Goal: Task Accomplishment & Management: Use online tool/utility

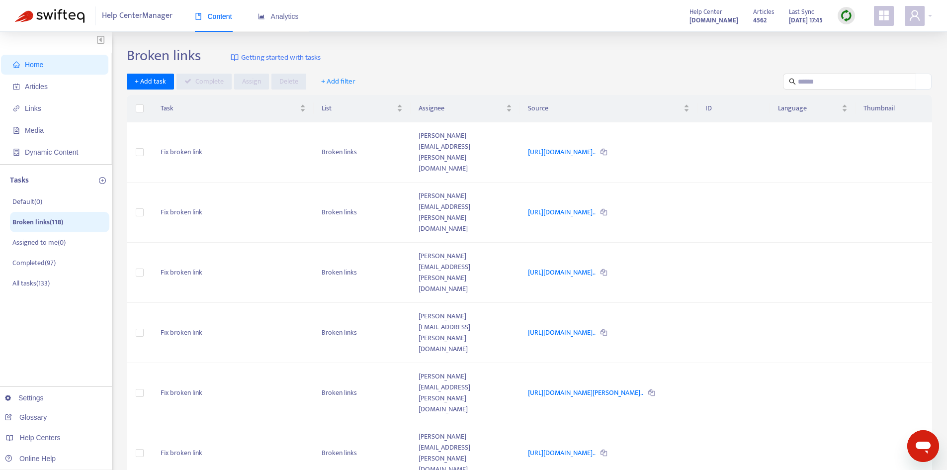
click at [578, 57] on div "Broken links Getting started with tasks" at bounding box center [529, 58] width 805 height 22
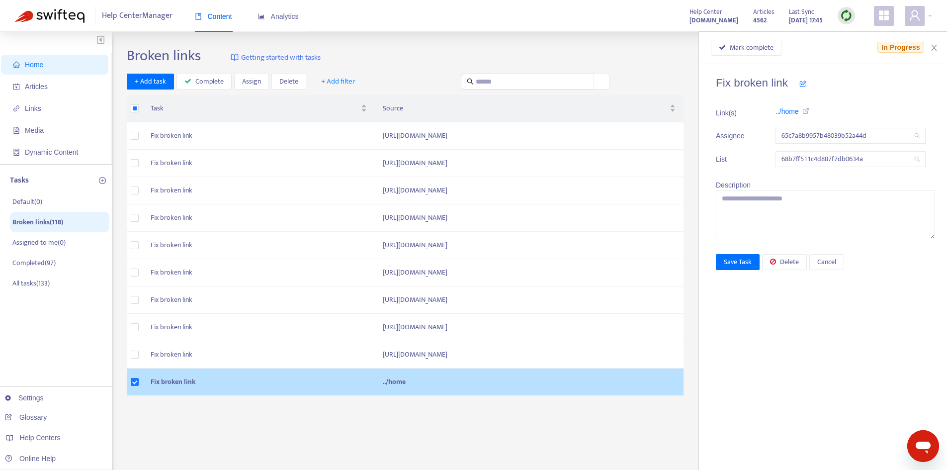
click at [375, 381] on td "../home" at bounding box center [529, 381] width 309 height 27
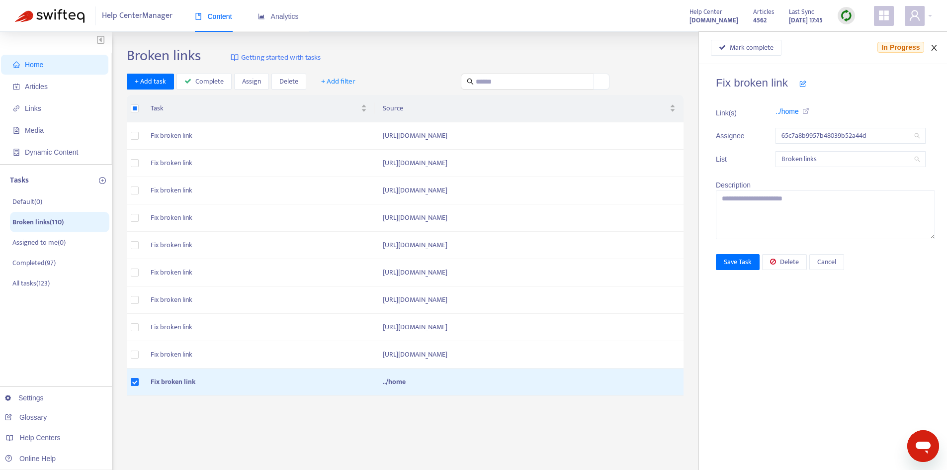
click at [934, 47] on icon "close" at bounding box center [933, 48] width 5 height 6
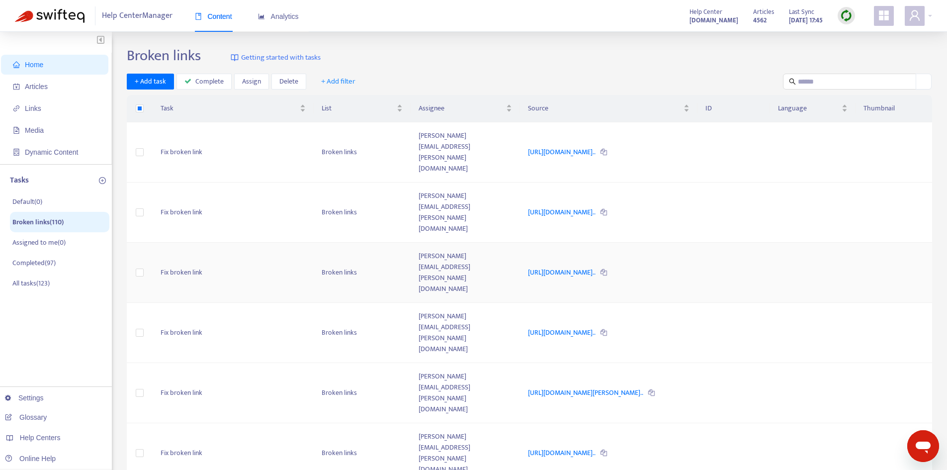
click at [607, 269] on icon at bounding box center [603, 272] width 6 height 6
click at [26, 71] on span "Home" at bounding box center [56, 65] width 87 height 20
click at [40, 87] on span "Articles" at bounding box center [36, 87] width 23 height 8
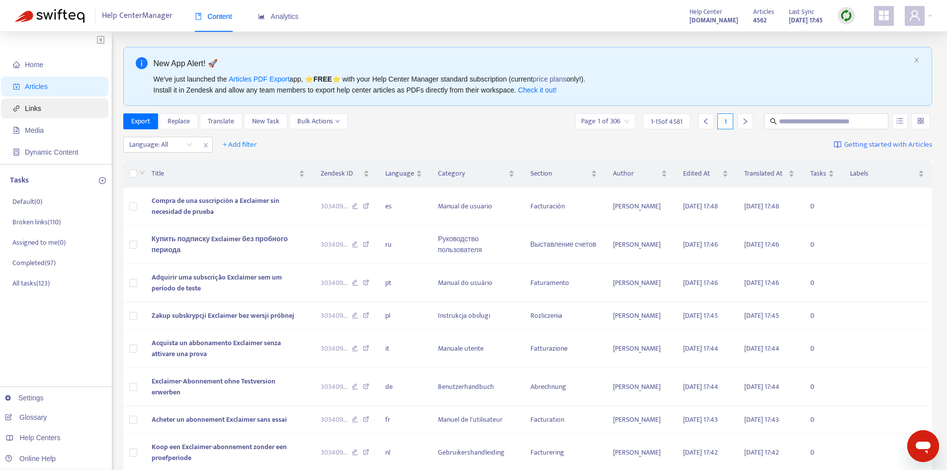
click at [37, 108] on span "Links" at bounding box center [33, 108] width 16 height 8
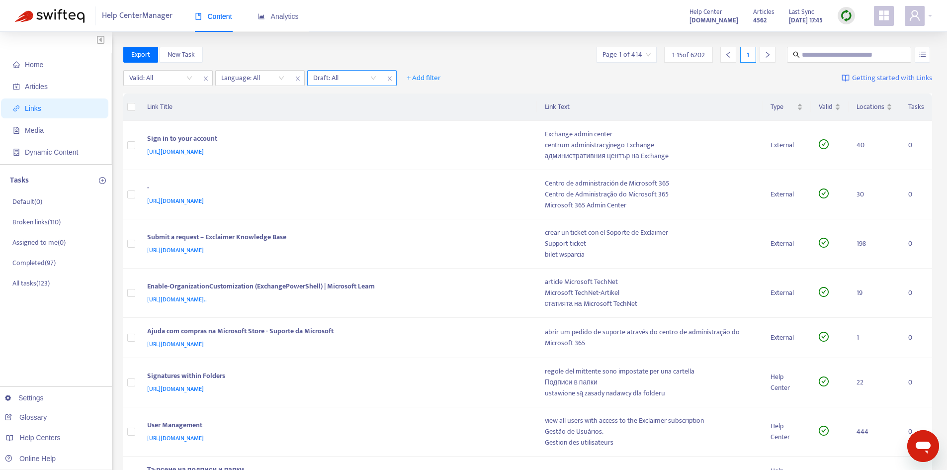
click at [368, 77] on input "search" at bounding box center [344, 78] width 63 height 15
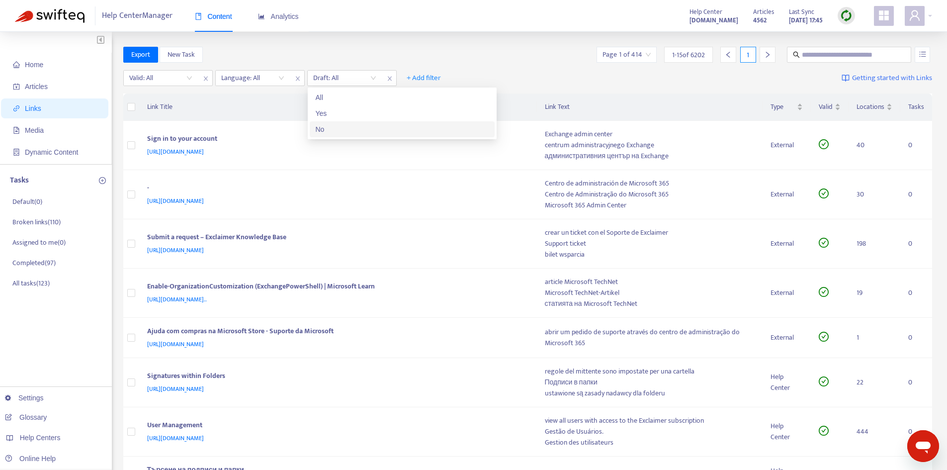
click at [342, 126] on div "No" at bounding box center [402, 129] width 173 height 11
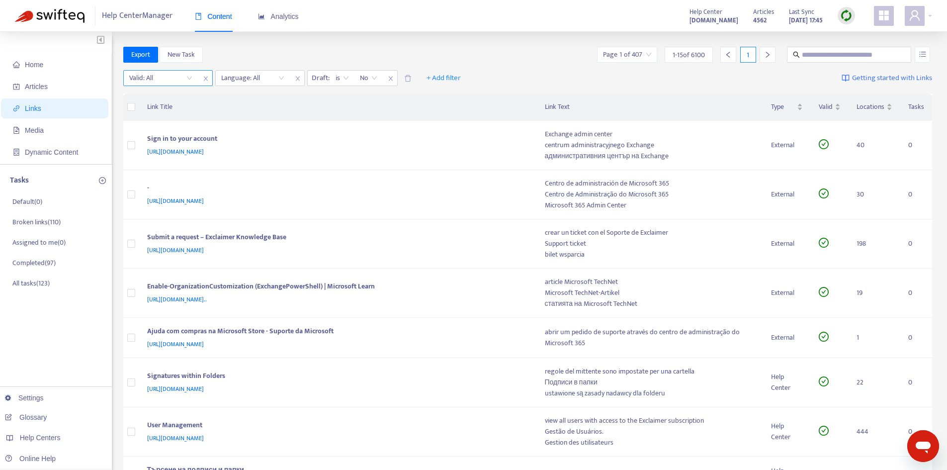
click at [173, 79] on input "search" at bounding box center [160, 78] width 63 height 15
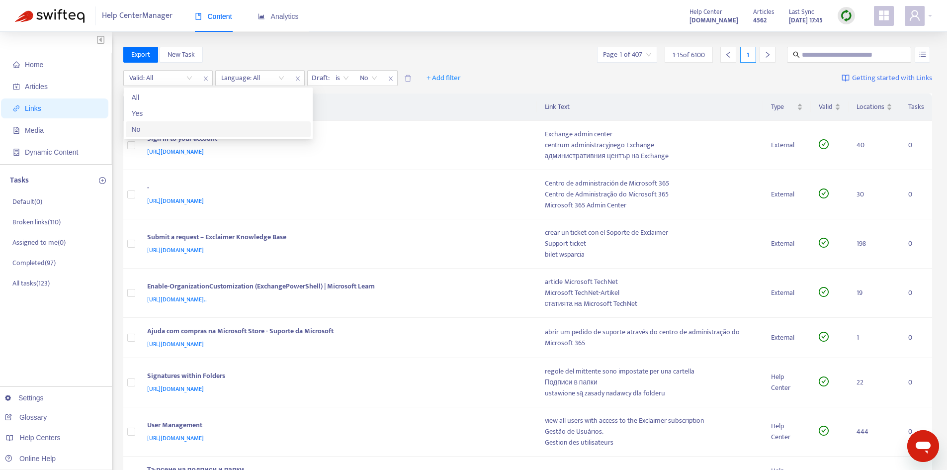
click at [161, 129] on div "No" at bounding box center [218, 129] width 173 height 11
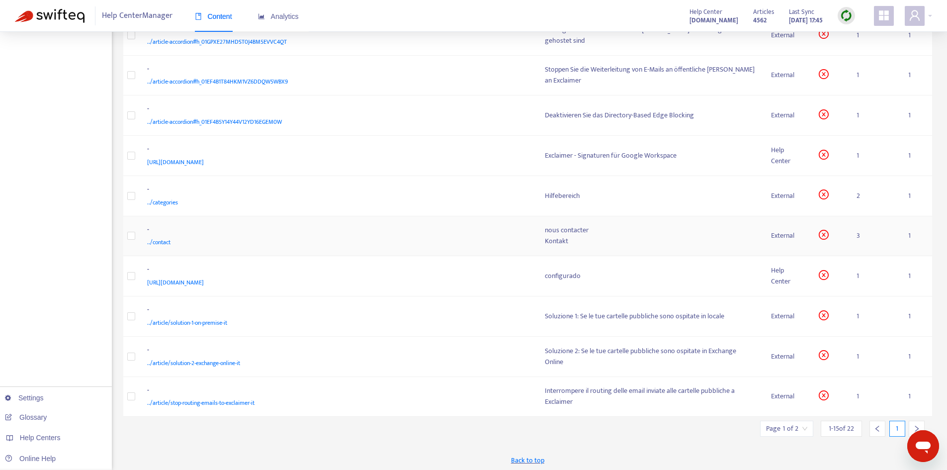
scroll to position [309, 0]
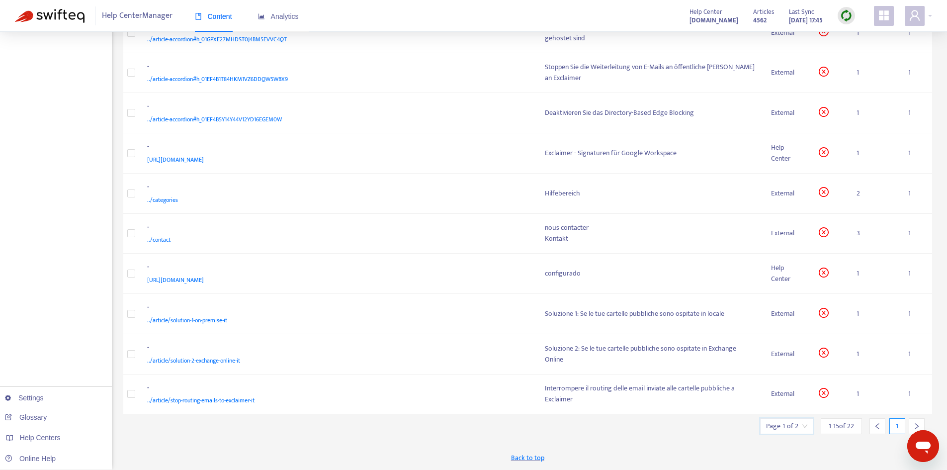
click at [805, 427] on input "search" at bounding box center [786, 425] width 41 height 15
click at [753, 398] on span "15" at bounding box center [762, 398] width 63 height 15
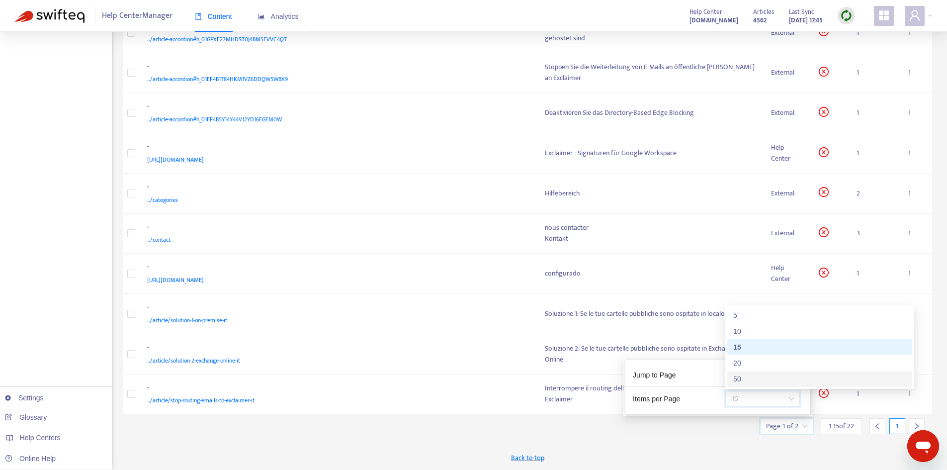
click at [748, 379] on div "50" at bounding box center [819, 378] width 173 height 11
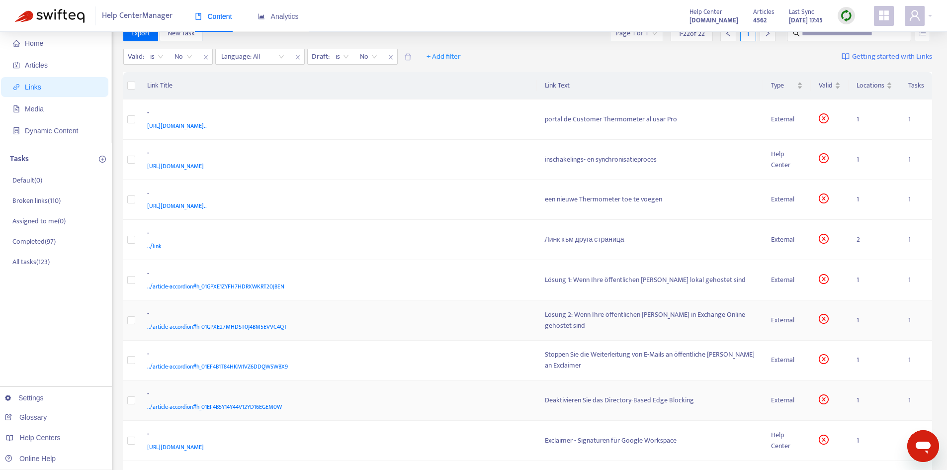
scroll to position [0, 0]
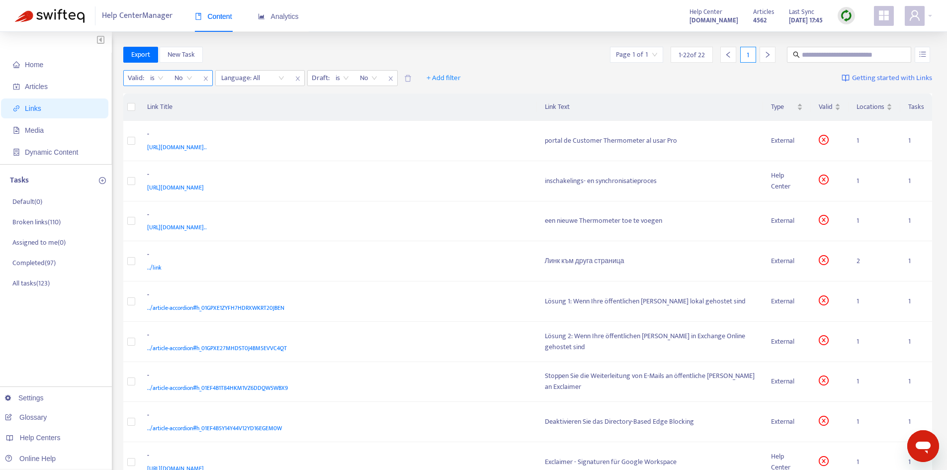
click at [185, 82] on span "No" at bounding box center [183, 78] width 18 height 15
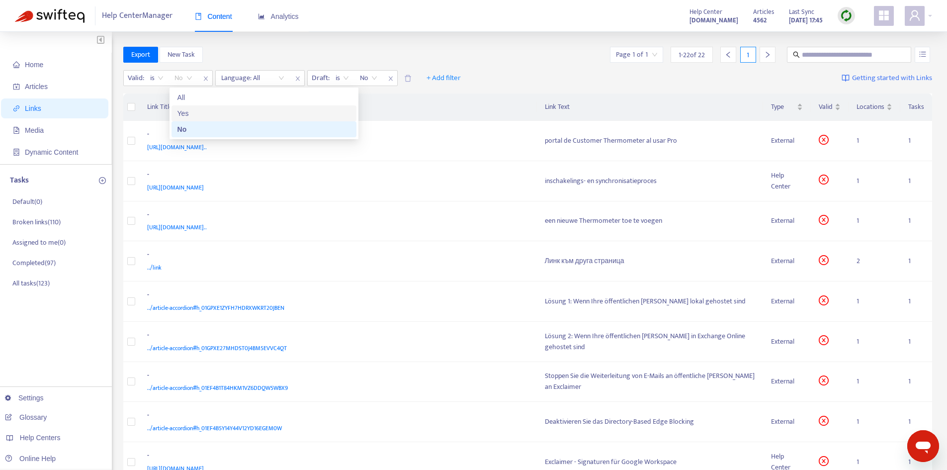
click at [182, 113] on div "Yes" at bounding box center [263, 113] width 173 height 11
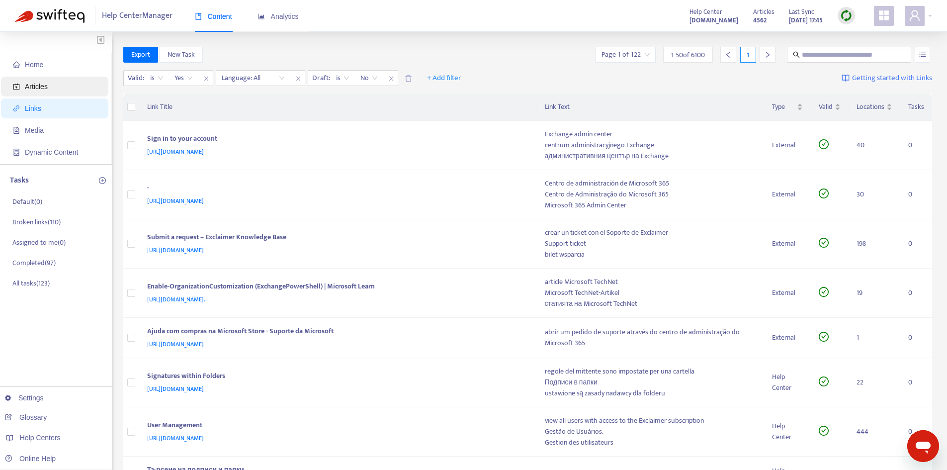
click at [44, 81] on span "Articles" at bounding box center [56, 87] width 87 height 20
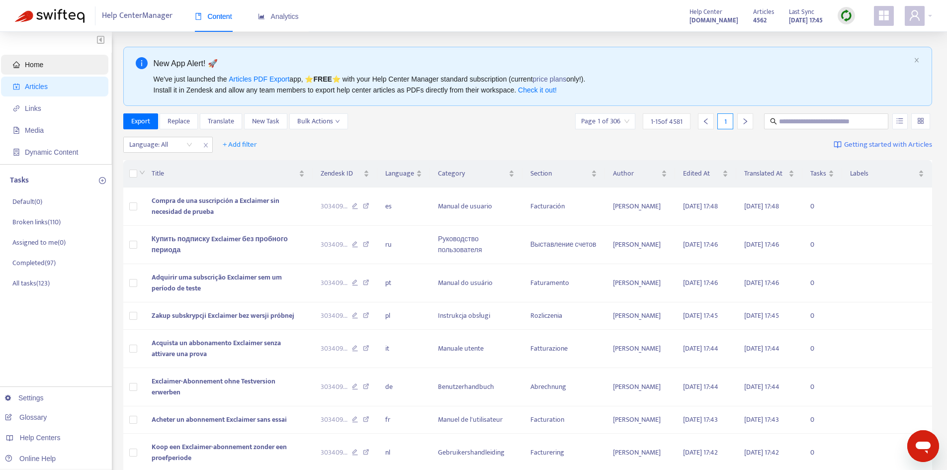
click at [35, 71] on span "Home" at bounding box center [56, 65] width 87 height 20
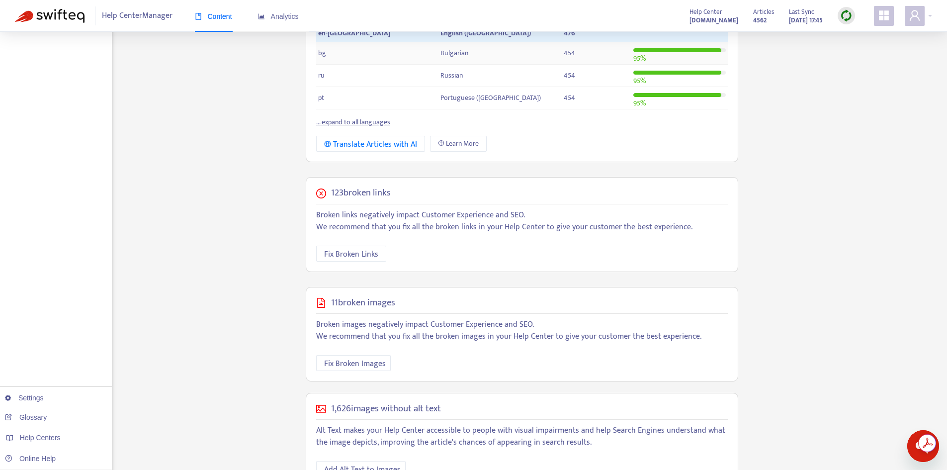
scroll to position [242, 0]
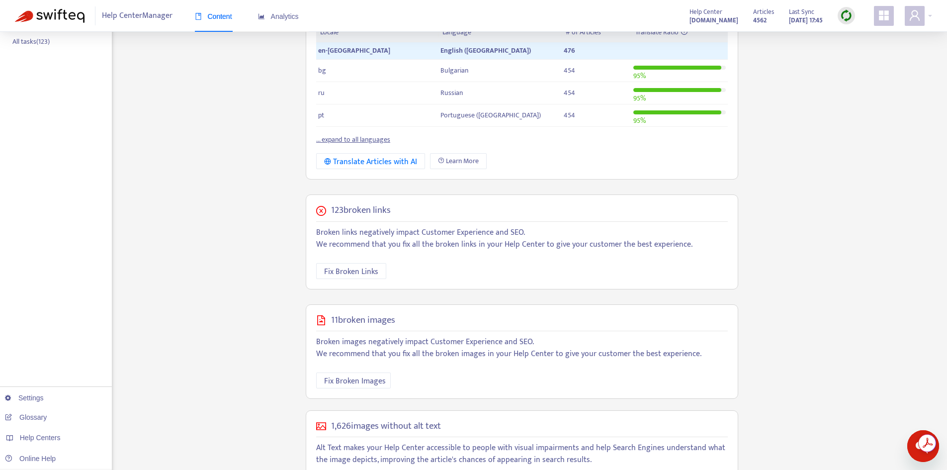
click at [357, 222] on div "123 broken links Broken links negatively impact Customer Experience and SEO. We…" at bounding box center [522, 241] width 432 height 95
click at [339, 272] on span "Fix Broken Links" at bounding box center [351, 271] width 54 height 12
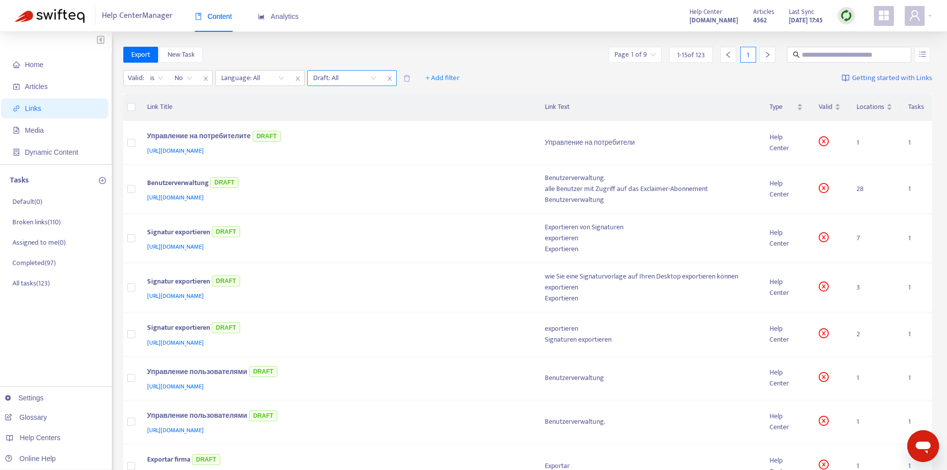
click at [341, 78] on input "search" at bounding box center [344, 78] width 63 height 15
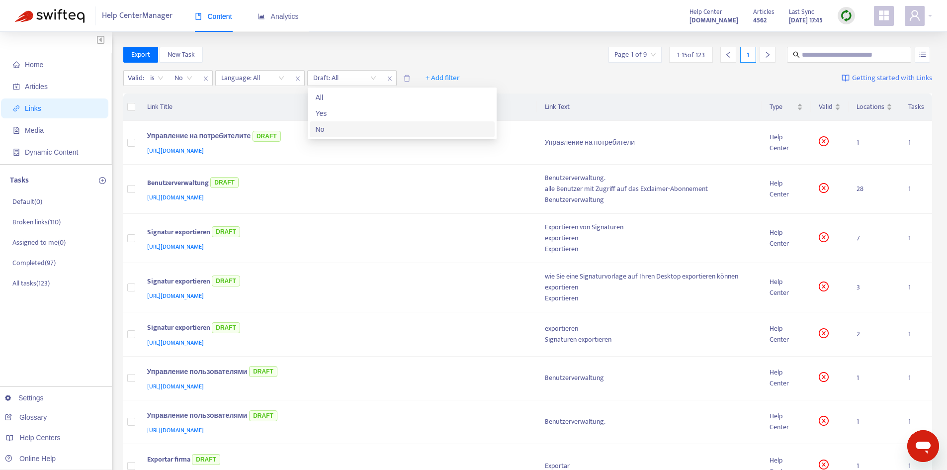
click at [328, 127] on div "No" at bounding box center [402, 129] width 173 height 11
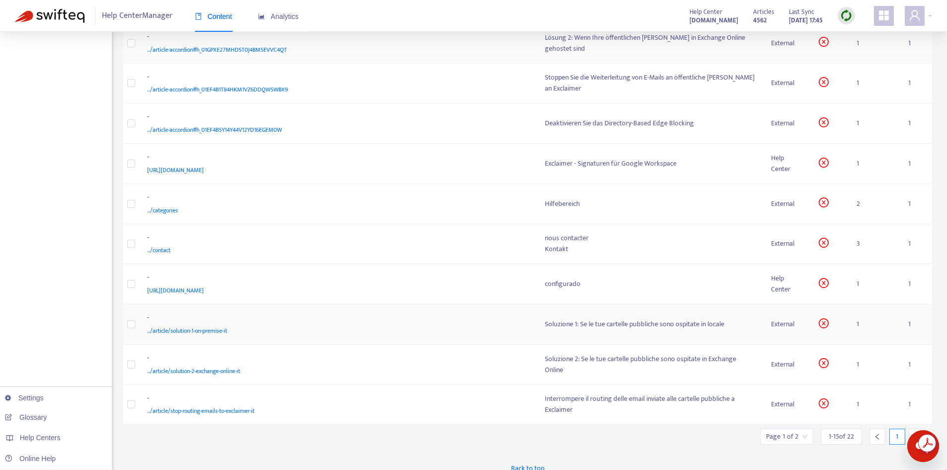
scroll to position [309, 0]
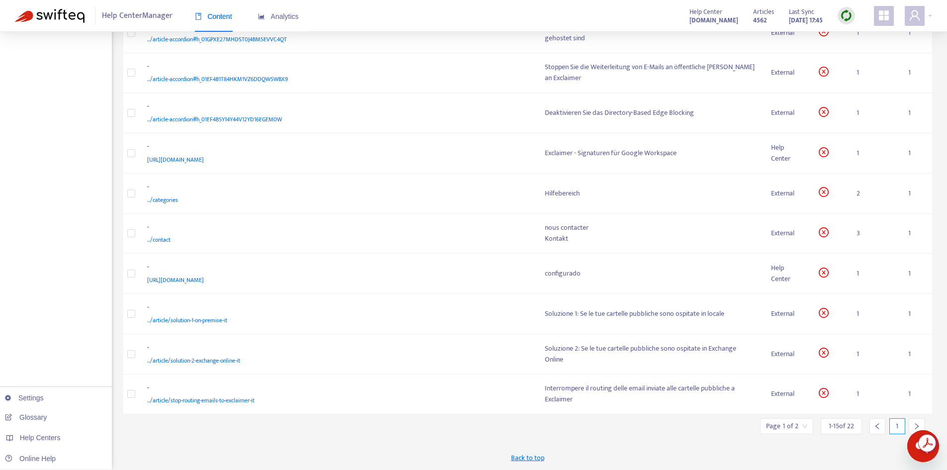
click at [800, 424] on input "search" at bounding box center [786, 425] width 41 height 15
click at [774, 398] on span "15" at bounding box center [762, 398] width 63 height 15
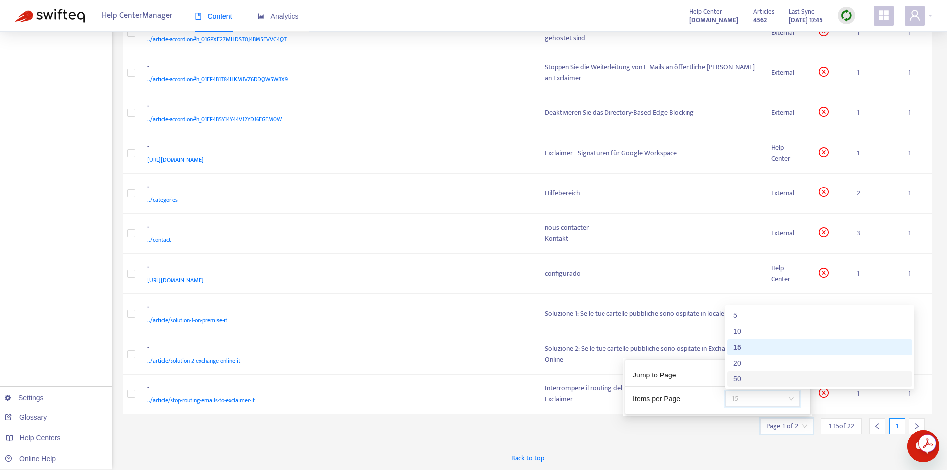
click at [760, 376] on div "50" at bounding box center [819, 378] width 173 height 11
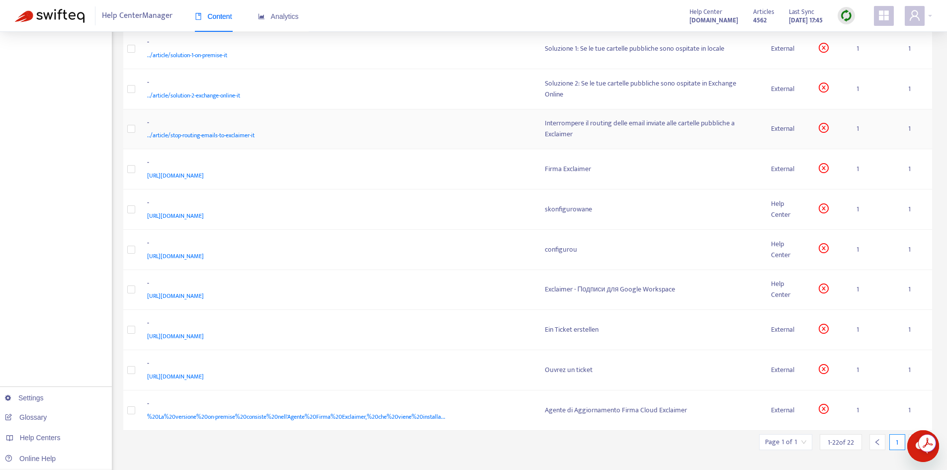
scroll to position [590, 0]
